Goal: Information Seeking & Learning: Learn about a topic

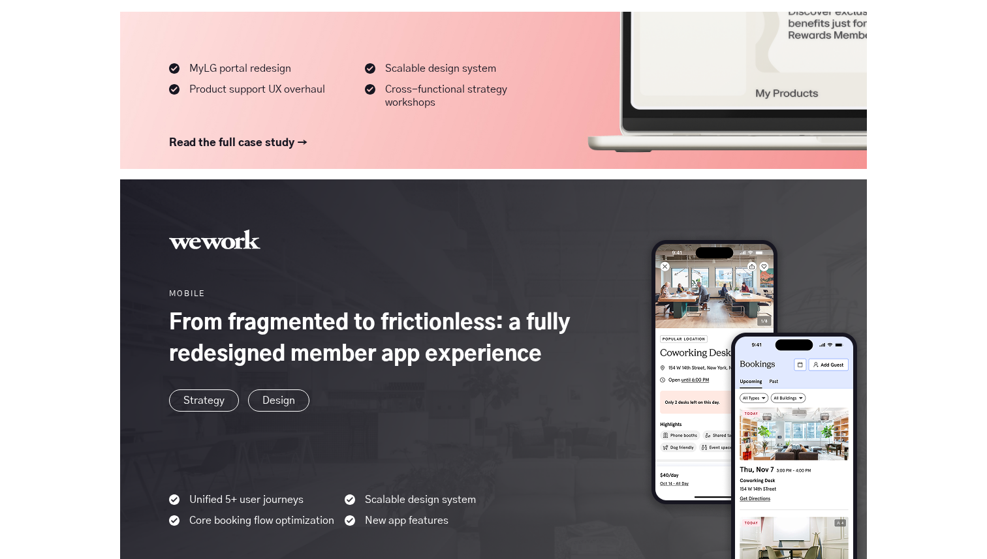
scroll to position [1212, 0]
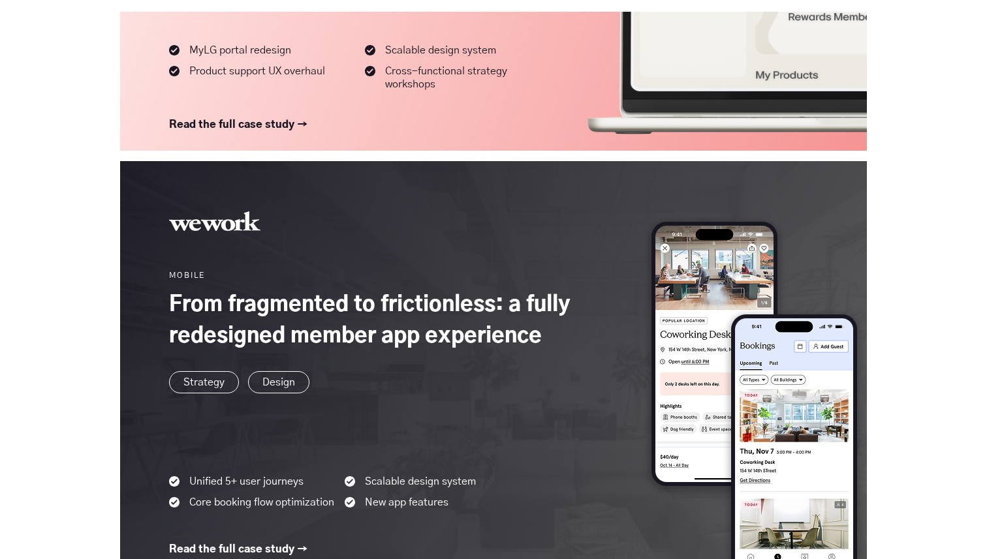
click at [427, 286] on link at bounding box center [493, 383] width 746 height 445
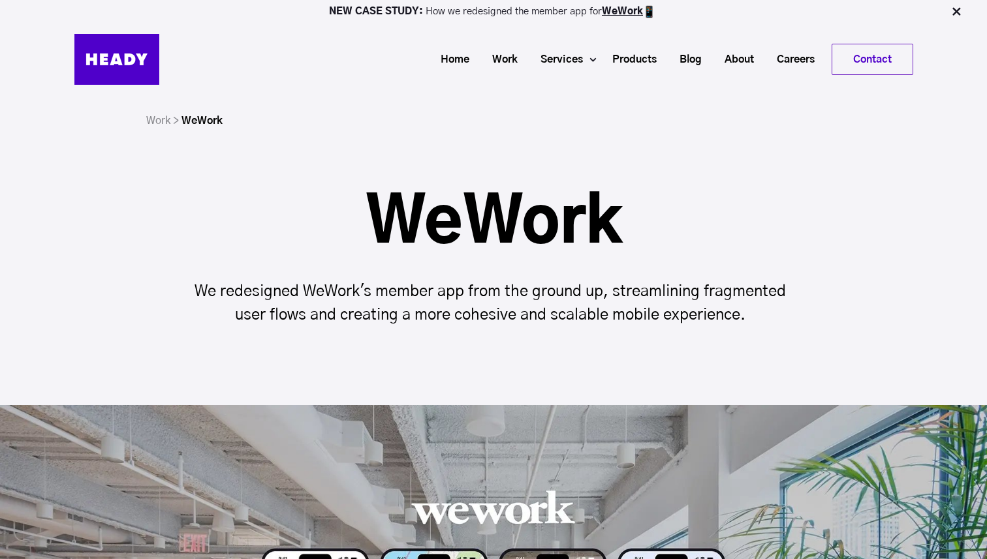
click at [429, 211] on h1 "WeWork" at bounding box center [493, 223] width 621 height 63
click at [429, 212] on h1 "WeWork" at bounding box center [493, 223] width 621 height 63
copy h1 "WeWork"
click at [485, 127] on div "Work > WeWork" at bounding box center [493, 121] width 799 height 20
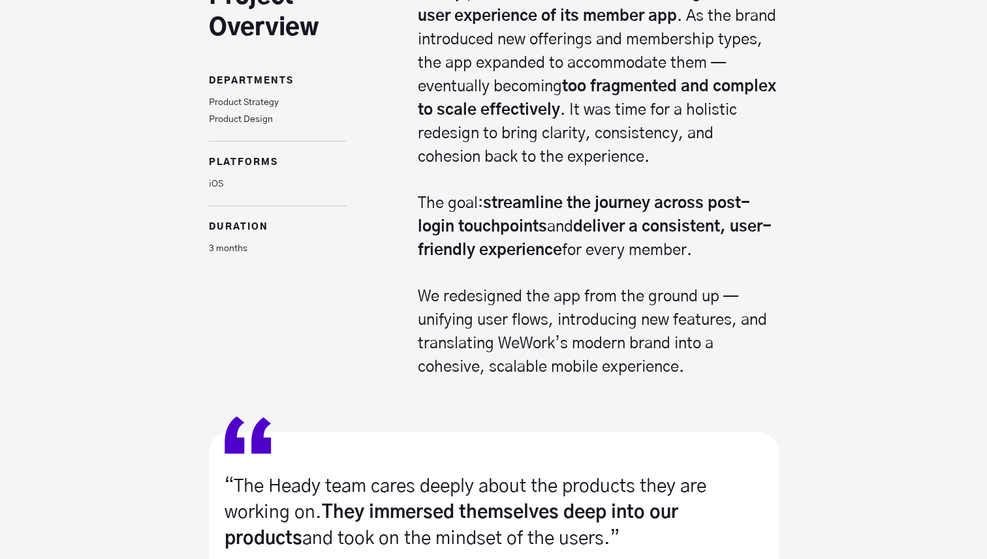
scroll to position [976, 0]
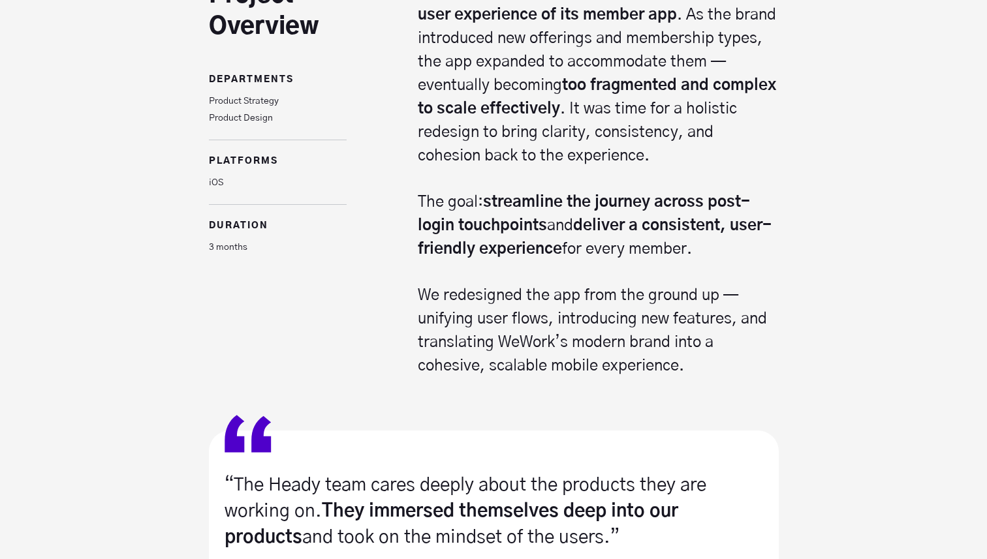
drag, startPoint x: 486, startPoint y: 196, endPoint x: 752, endPoint y: 251, distance: 271.2
click at [752, 251] on p "The goal: streamline the journey across post-login touchpoints and deliver a co…" at bounding box center [598, 226] width 361 height 70
copy p "streamline the journey across post-login touchpoints and deliver a consistent, …"
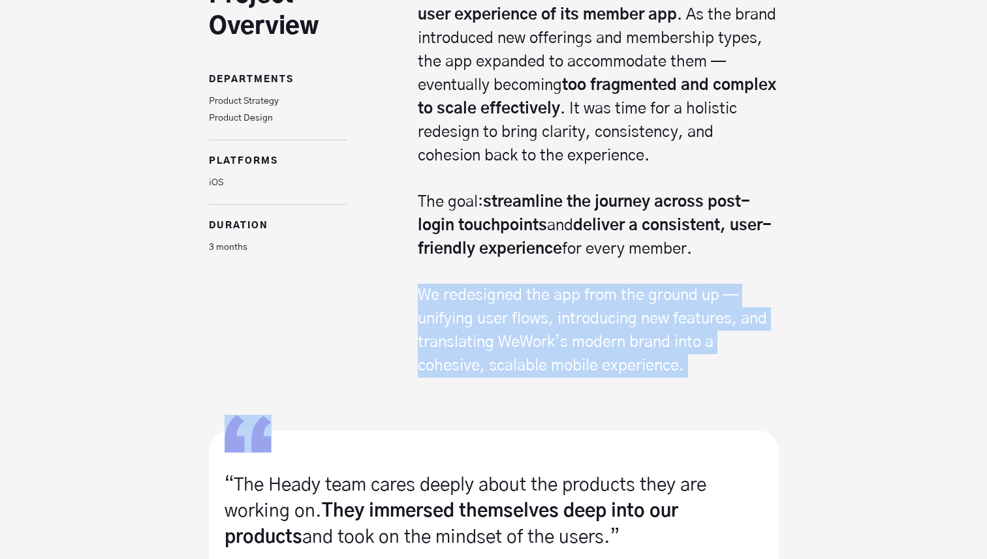
drag, startPoint x: 420, startPoint y: 292, endPoint x: 810, endPoint y: 402, distance: 405.9
click at [810, 402] on div "“The Heady team cares deeply about the products they are working on. They immer…" at bounding box center [493, 548] width 987 height 340
drag, startPoint x: 731, startPoint y: 361, endPoint x: 415, endPoint y: 287, distance: 325.1
click at [415, 287] on div "Heady partnered with WeWork to reimagine the user experience of its member app …" at bounding box center [562, 179] width 432 height 398
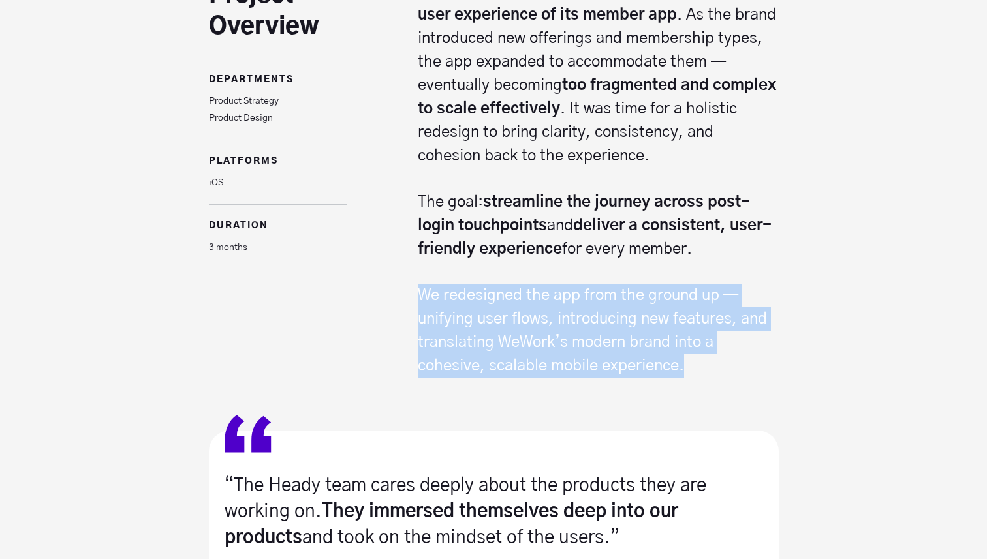
copy p "We redesigned the app from the ground up — unifying user flows, introducing new…"
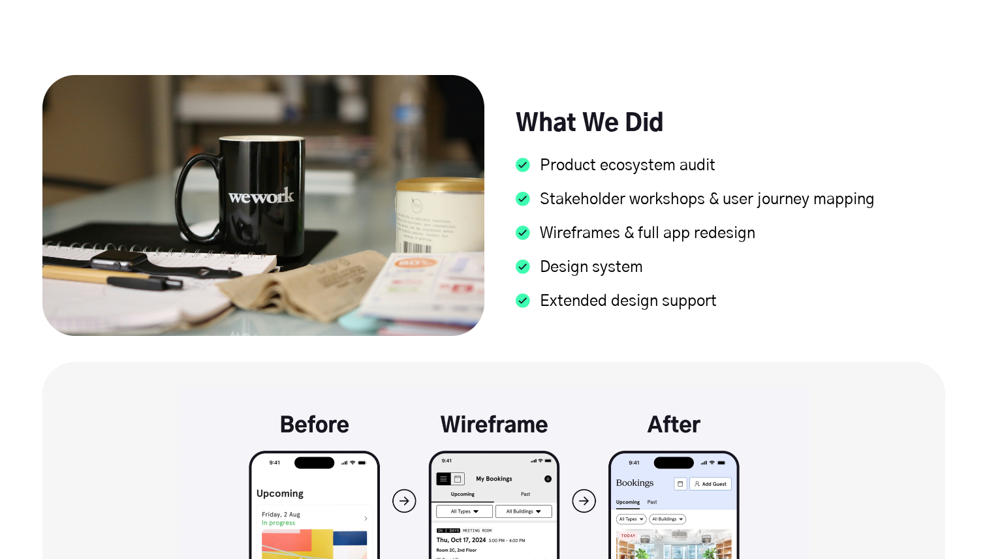
scroll to position [1698, 0]
drag, startPoint x: 520, startPoint y: 115, endPoint x: 684, endPoint y: 297, distance: 244.8
click at [684, 297] on div "What We Did Product ecosystem audit Stakeholder workshops & user journey mappin…" at bounding box center [723, 204] width 442 height 239
click at [684, 297] on li "Extended design support" at bounding box center [729, 307] width 429 height 34
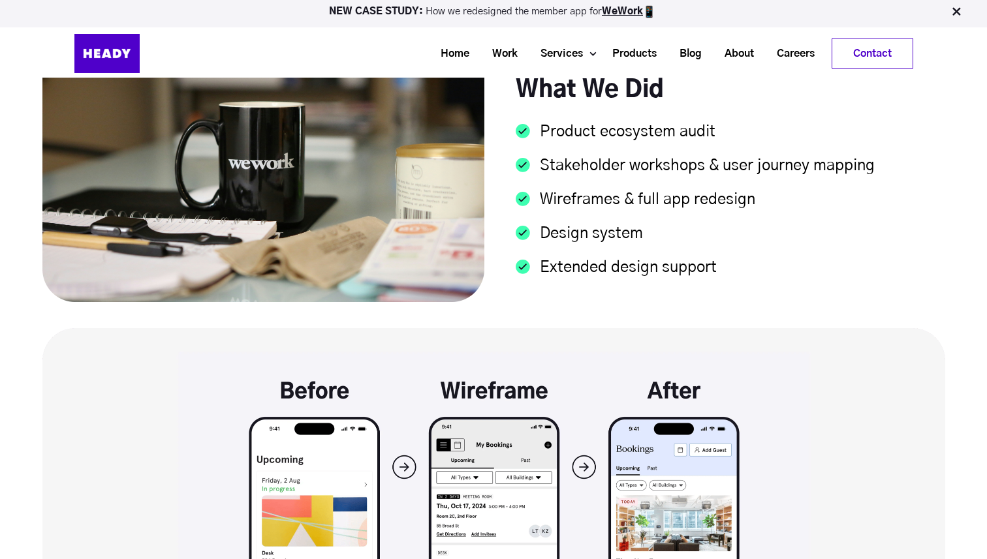
scroll to position [1723, 0]
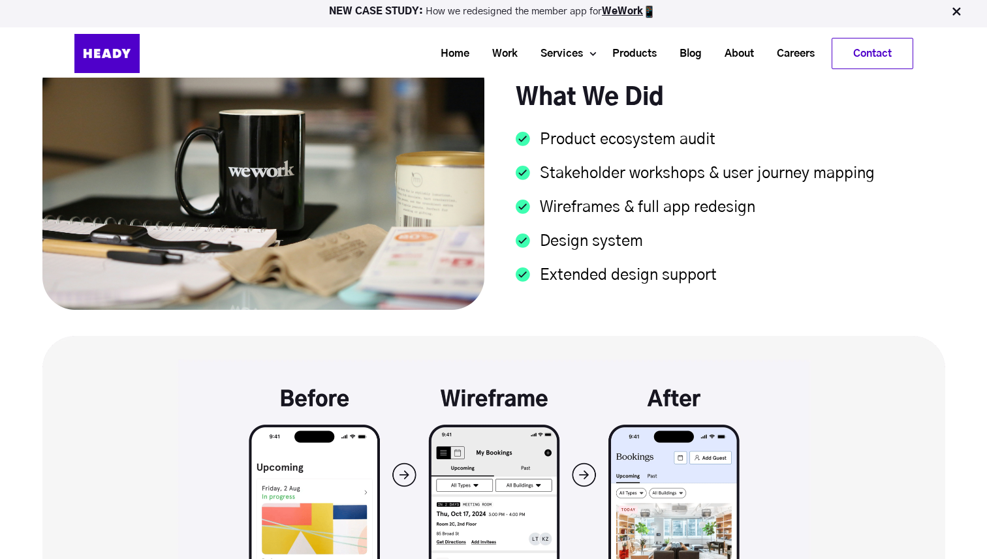
click at [630, 106] on h4 "What We Did" at bounding box center [697, 85] width 365 height 50
click at [628, 144] on li "Product ecosystem audit" at bounding box center [729, 146] width 429 height 34
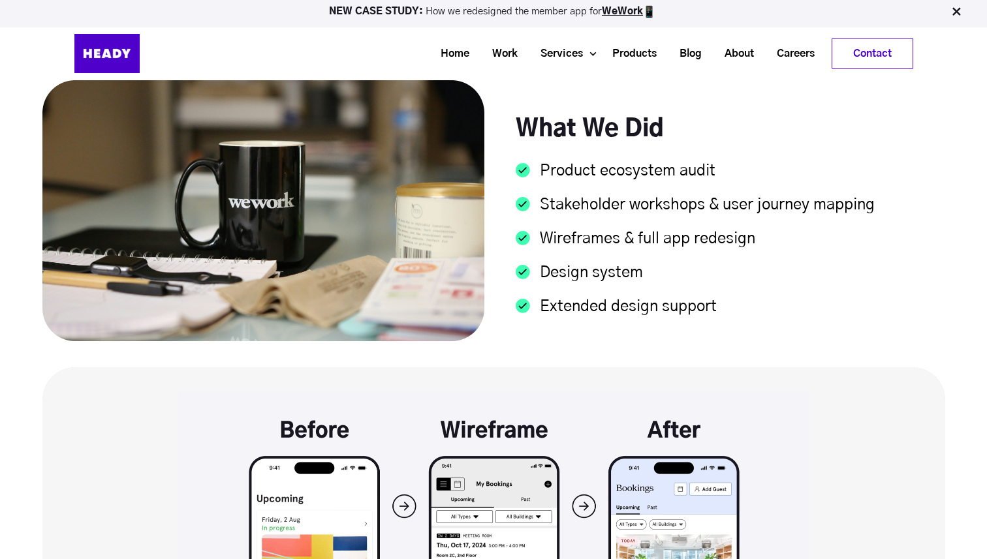
scroll to position [1679, 0]
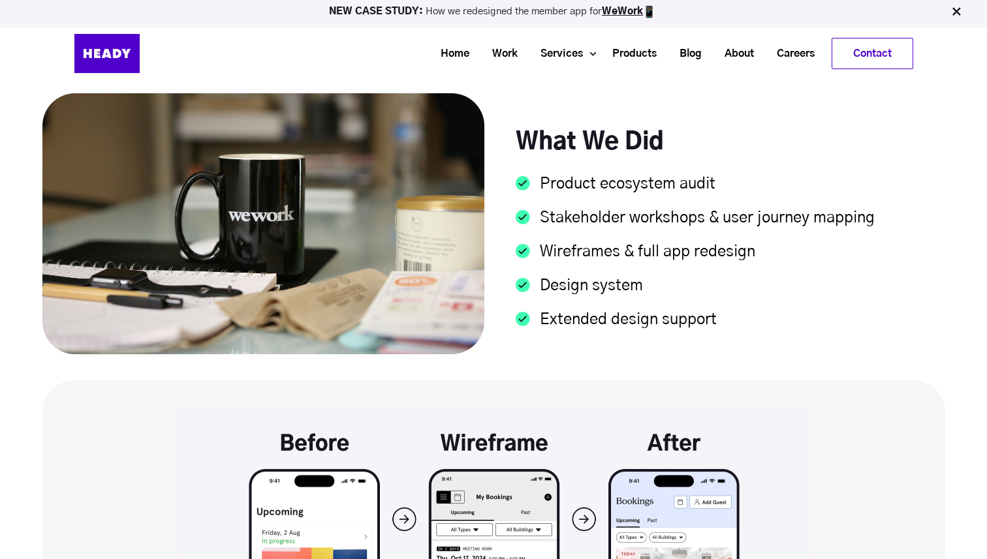
drag, startPoint x: 720, startPoint y: 319, endPoint x: 508, endPoint y: 137, distance: 279.5
click at [508, 137] on div "What We Did Product ecosystem audit Stakeholder workshops & user journey mappin…" at bounding box center [723, 223] width 442 height 239
copy div "What We Did Product ecosystem audit Stakeholder workshops & user journey mappin…"
